Goal: Complete application form

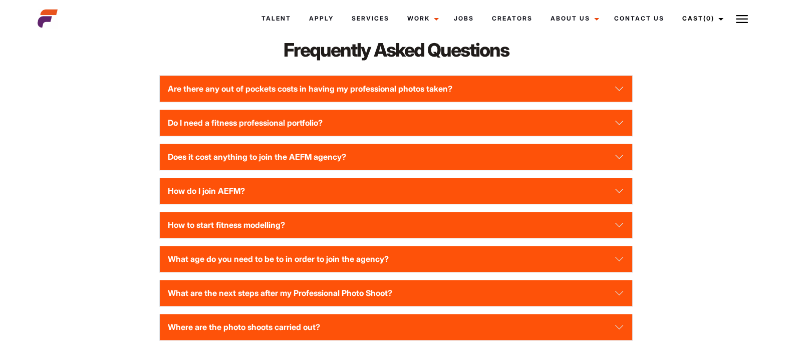
scroll to position [1305, 0]
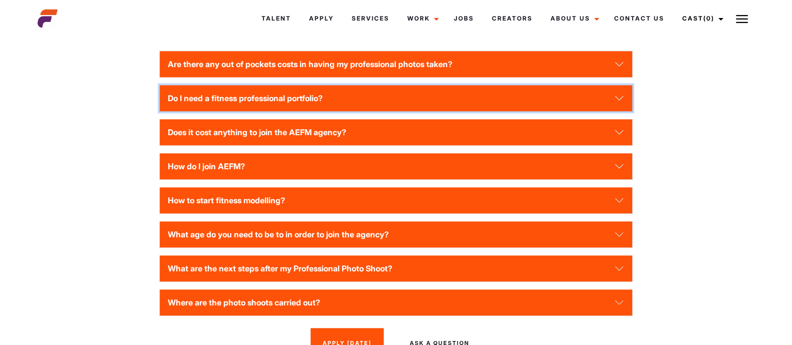
click at [618, 105] on button "Do I need a fitness professional portfolio?" at bounding box center [396, 98] width 473 height 26
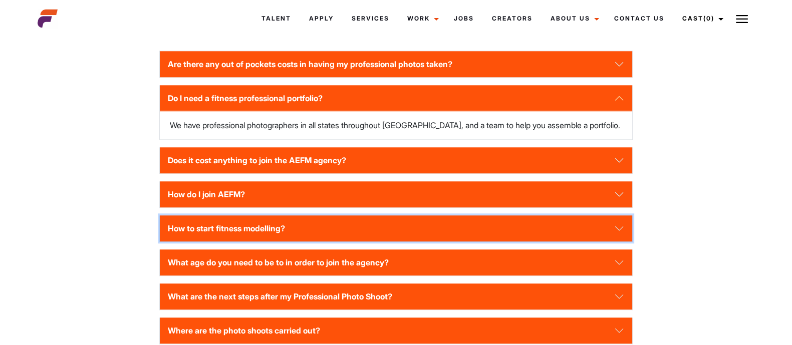
click at [624, 226] on button "How to start fitness modelling?" at bounding box center [396, 229] width 473 height 26
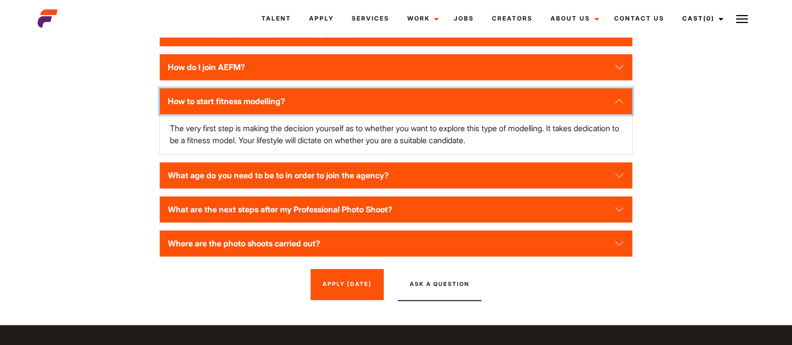
scroll to position [1404, 0]
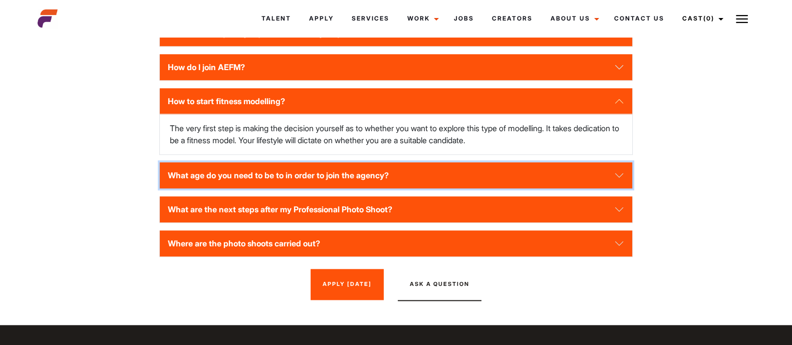
click at [614, 177] on button "What age do you need to be to in order to join the agency?" at bounding box center [396, 175] width 473 height 26
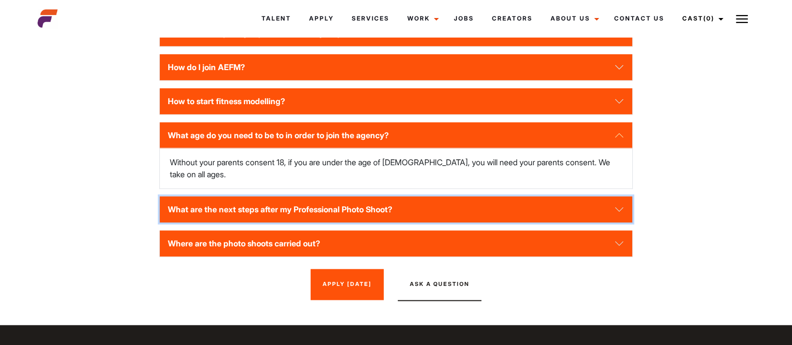
click at [621, 196] on button "What are the next steps after my Professional Photo Shoot?" at bounding box center [396, 209] width 473 height 26
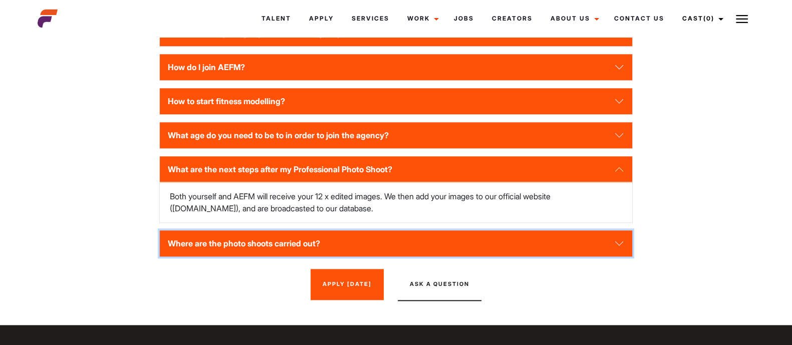
click at [606, 240] on button "Where are the photo shoots carried out?" at bounding box center [396, 244] width 473 height 26
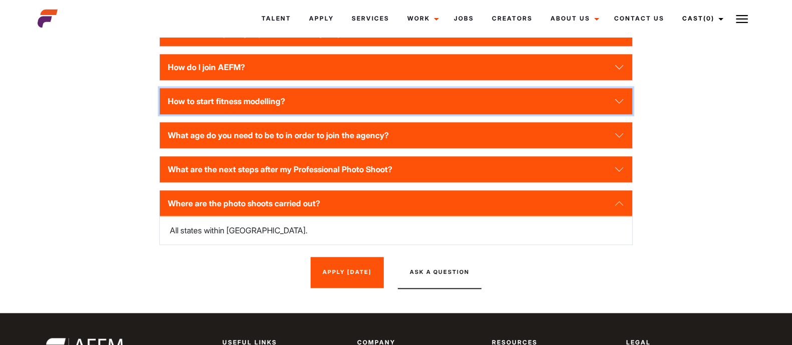
click at [608, 110] on button "How to start fitness modelling?" at bounding box center [396, 101] width 473 height 26
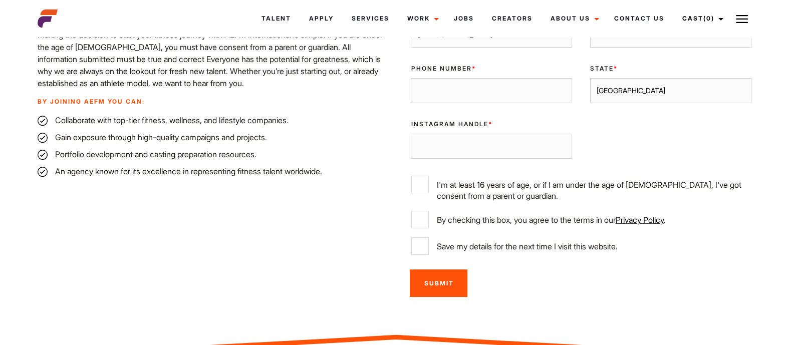
scroll to position [218, 0]
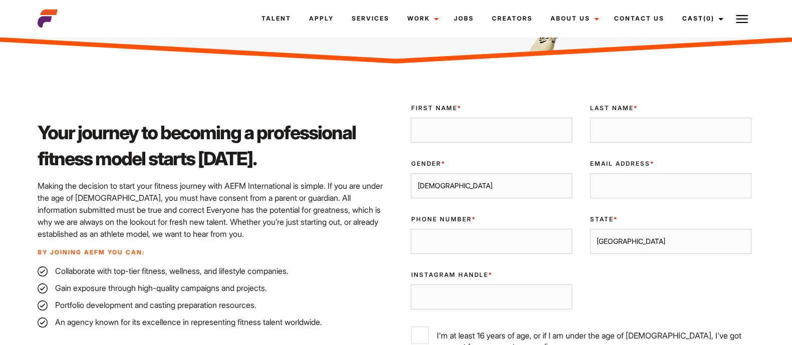
click at [494, 119] on input "First Name *" at bounding box center [491, 130] width 161 height 25
type input "Prasy"
type input "[PERSON_NAME]"
click at [457, 188] on select "[DEMOGRAPHIC_DATA] [DEMOGRAPHIC_DATA]" at bounding box center [491, 185] width 161 height 25
select select "[DEMOGRAPHIC_DATA]"
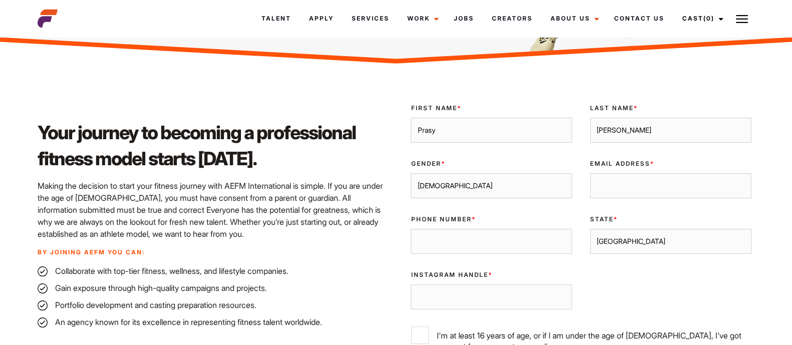
click at [411, 173] on select "[DEMOGRAPHIC_DATA] [DEMOGRAPHIC_DATA]" at bounding box center [491, 185] width 161 height 25
click at [644, 183] on input "Email Address *" at bounding box center [670, 185] width 161 height 25
type input "[EMAIL_ADDRESS][DOMAIN_NAME]"
type input "0414904195"
click at [446, 295] on input "Instagram Handle *" at bounding box center [491, 297] width 161 height 25
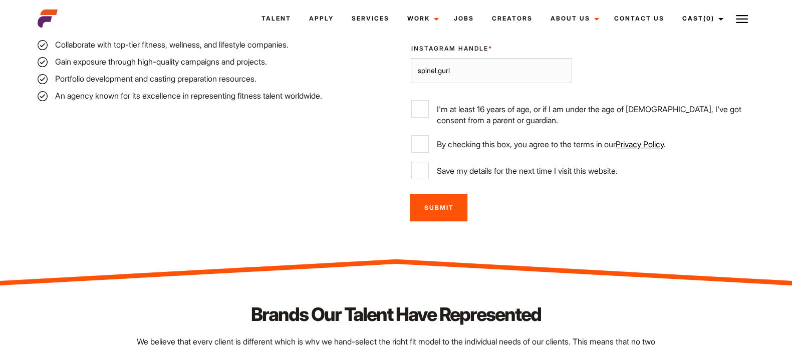
scroll to position [440, 0]
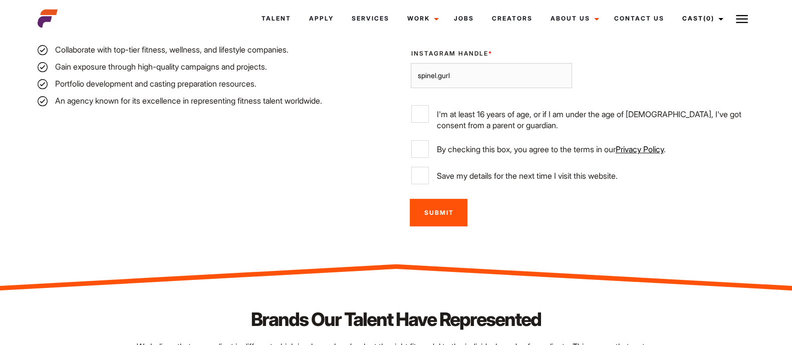
type input "spinel.gurl"
click at [419, 110] on input "I'm at least 16 years of age, or if I am under the age of [DEMOGRAPHIC_DATA], I…" at bounding box center [420, 114] width 18 height 18
checkbox input "true"
click at [421, 142] on input "By checking this box, you agree to the terms in our Privacy Policy ." at bounding box center [420, 149] width 18 height 18
checkbox input "true"
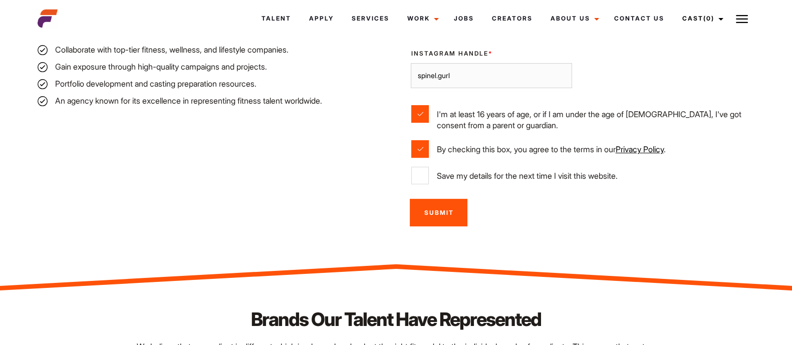
click at [436, 212] on input "Submit" at bounding box center [439, 213] width 58 height 28
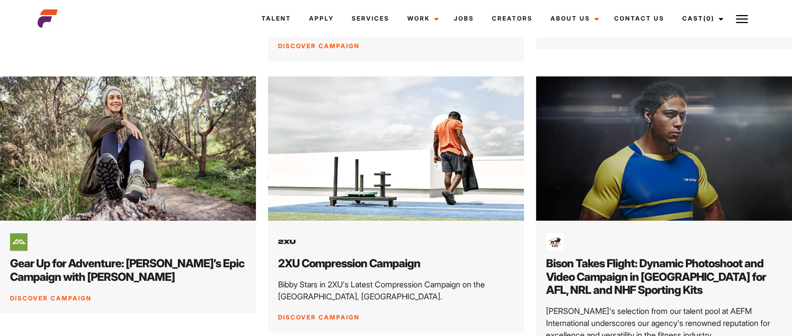
scroll to position [763, 0]
